Goal: Navigation & Orientation: Go to known website

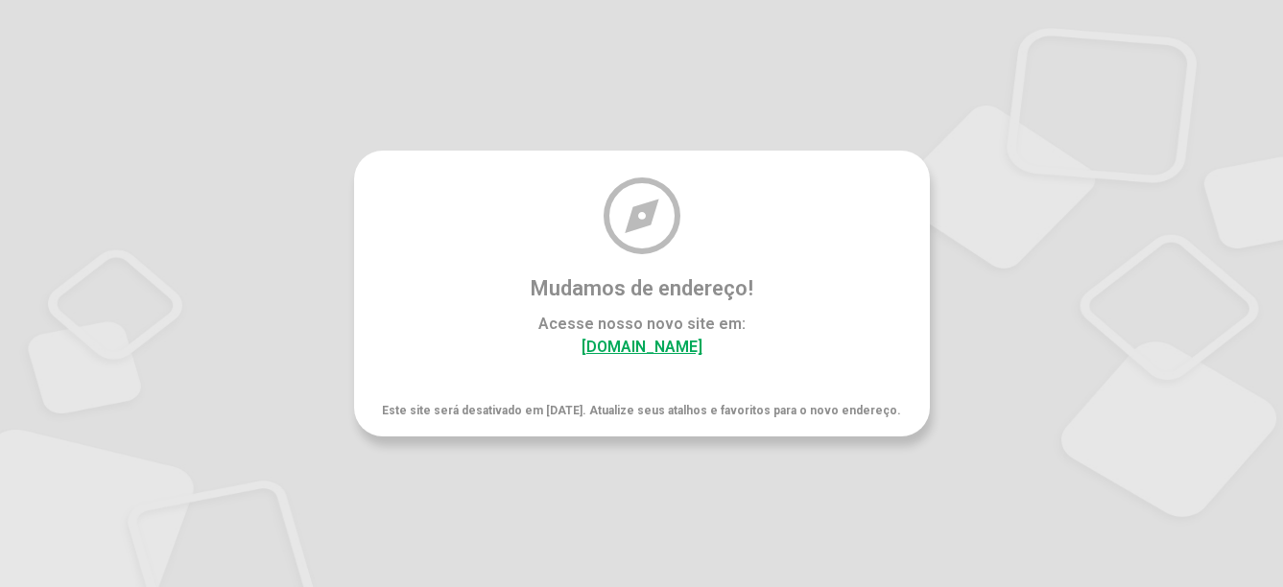
click at [680, 356] on link "interno.holos.mps.com.br" at bounding box center [642, 347] width 121 height 18
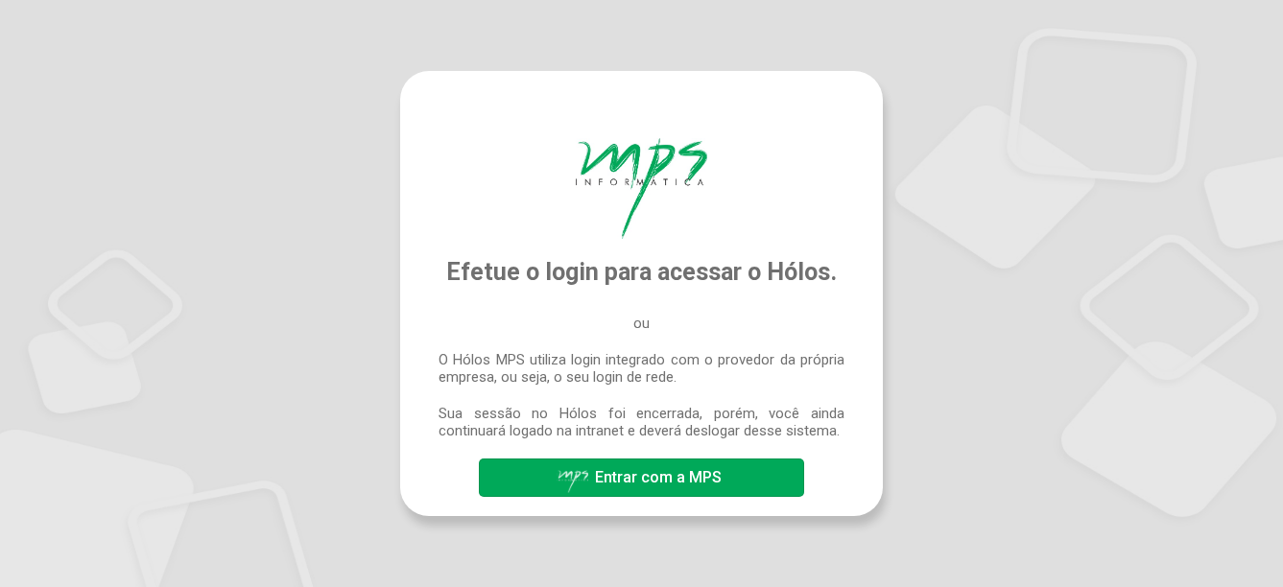
click at [692, 463] on span "Entrar com a MPS" at bounding box center [642, 478] width 170 height 34
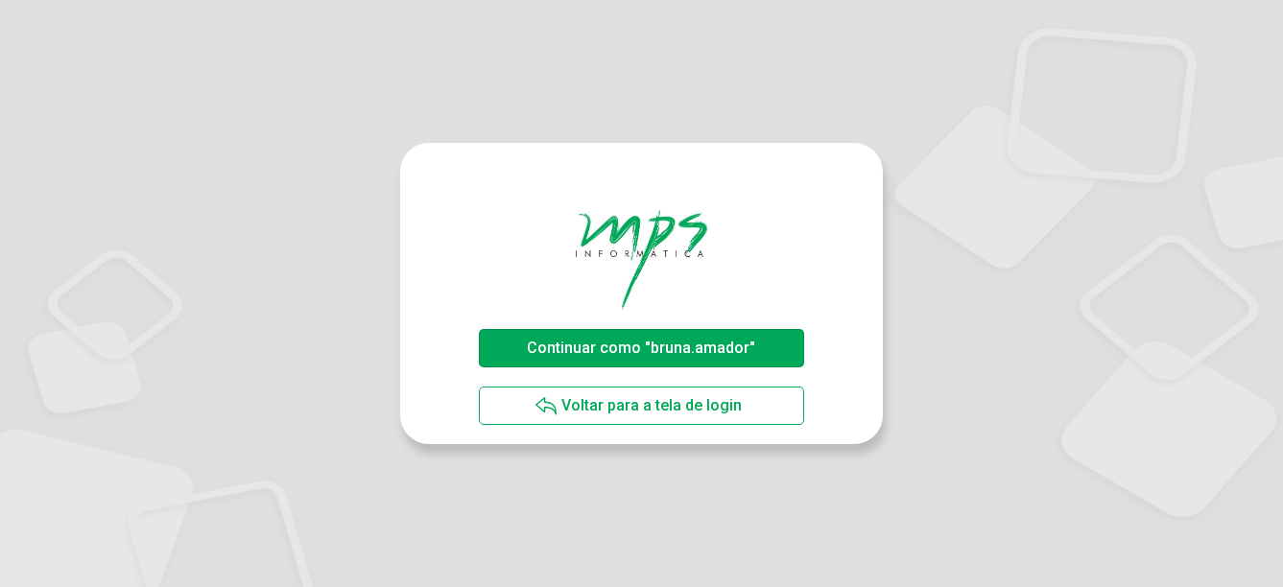
click at [719, 341] on span "Continuar como "bruna.amador"" at bounding box center [641, 348] width 228 height 18
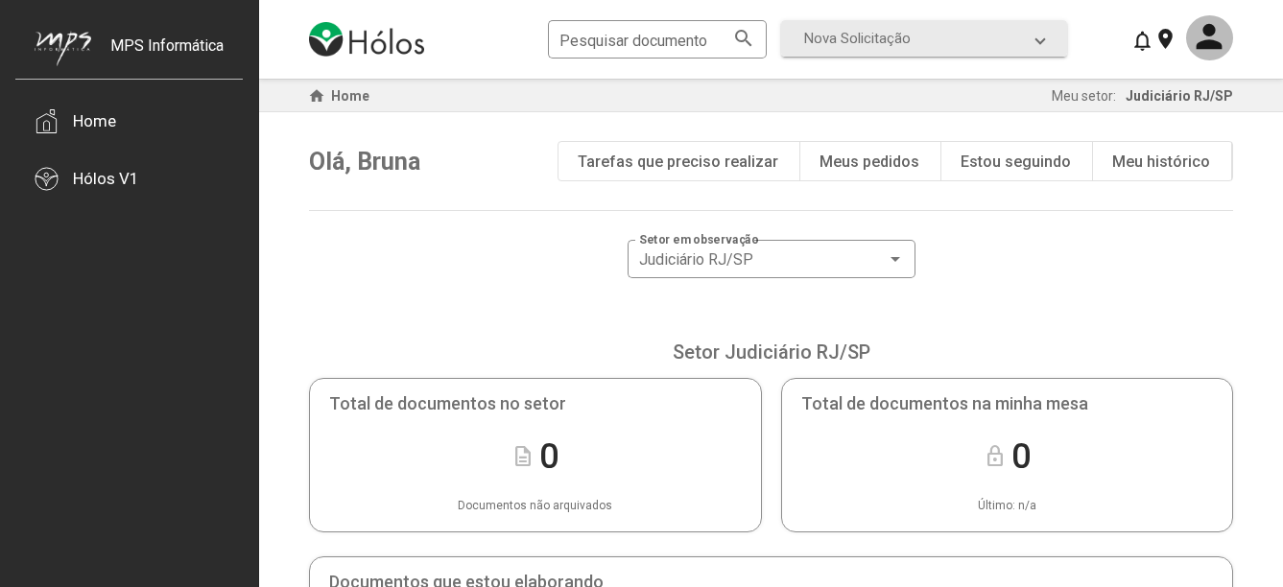
click at [518, 273] on div "Judiciário RJ/SP Setor em observação Setor Judiciário RJ/SP" at bounding box center [771, 309] width 924 height 138
click at [1211, 25] on mat-icon at bounding box center [1209, 37] width 47 height 45
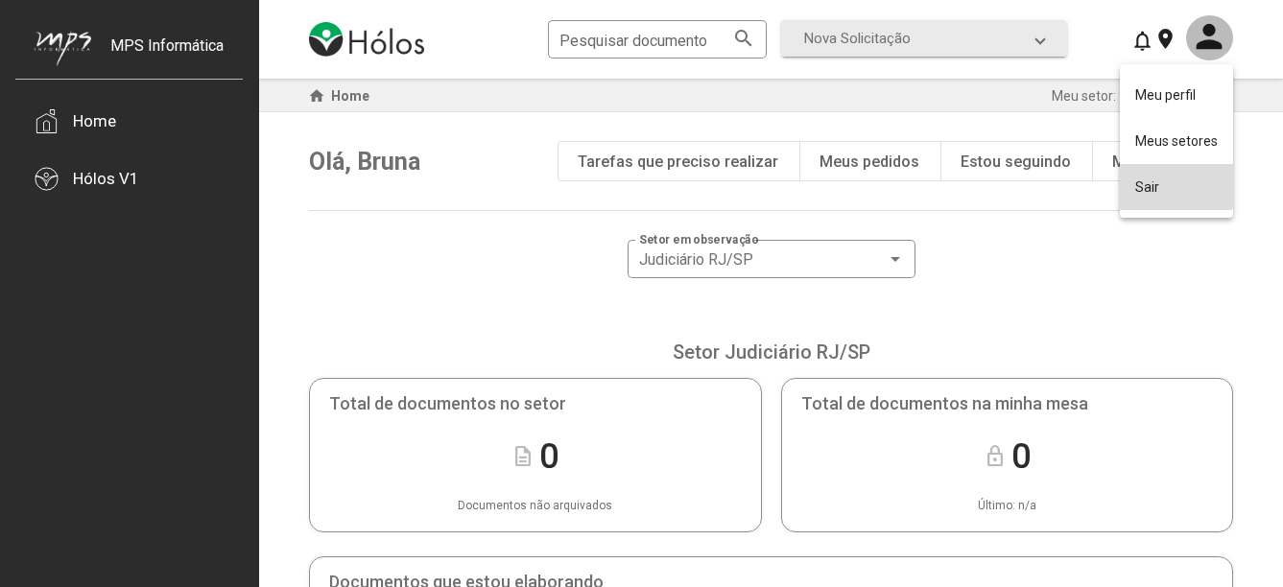
click at [1162, 178] on button "Sair" at bounding box center [1176, 187] width 113 height 46
